Goal: Task Accomplishment & Management: Manage account settings

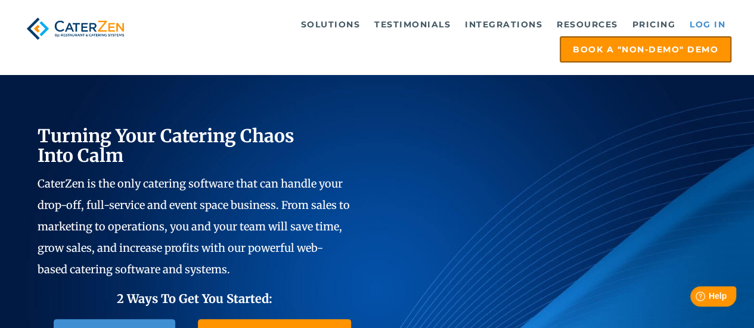
click at [703, 24] on link "Log in" at bounding box center [708, 25] width 48 height 24
click at [706, 26] on link "Log in" at bounding box center [708, 25] width 48 height 24
click at [713, 20] on link "Log in" at bounding box center [708, 25] width 48 height 24
